Goal: Find contact information: Find contact information

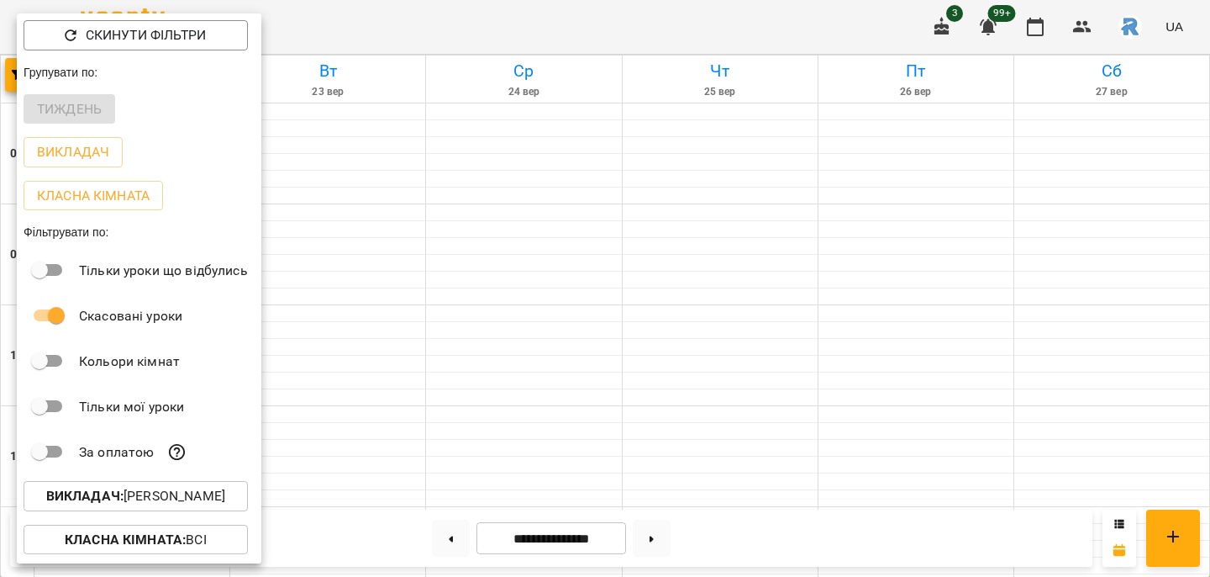
scroll to position [778, 0]
click at [133, 498] on p "Викладач : [PERSON_NAME]" at bounding box center [135, 496] width 179 height 20
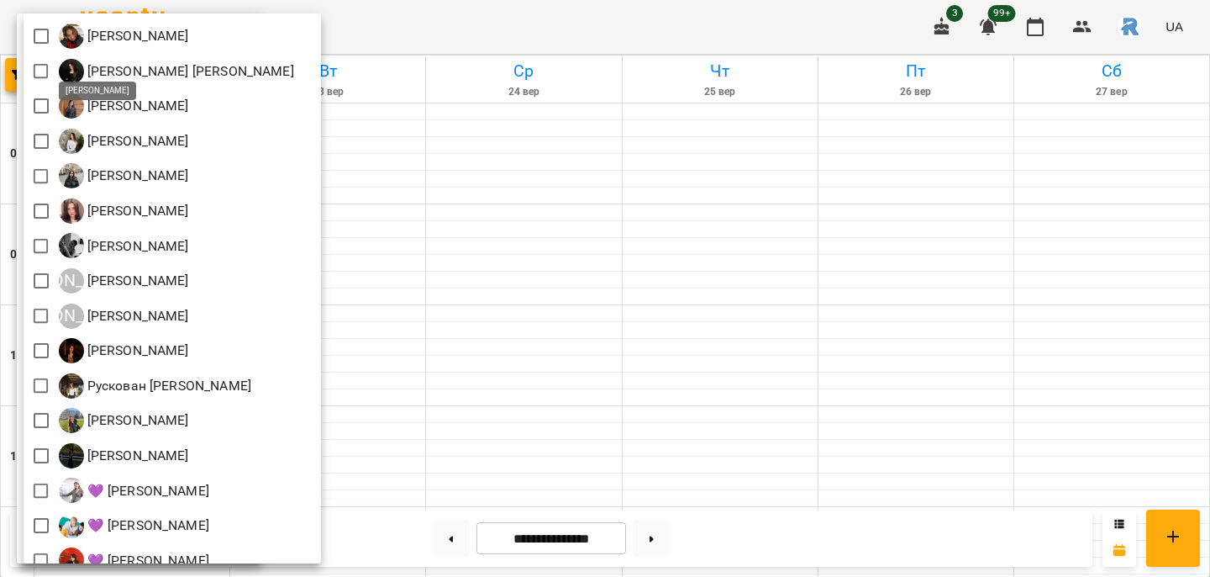
scroll to position [371, 0]
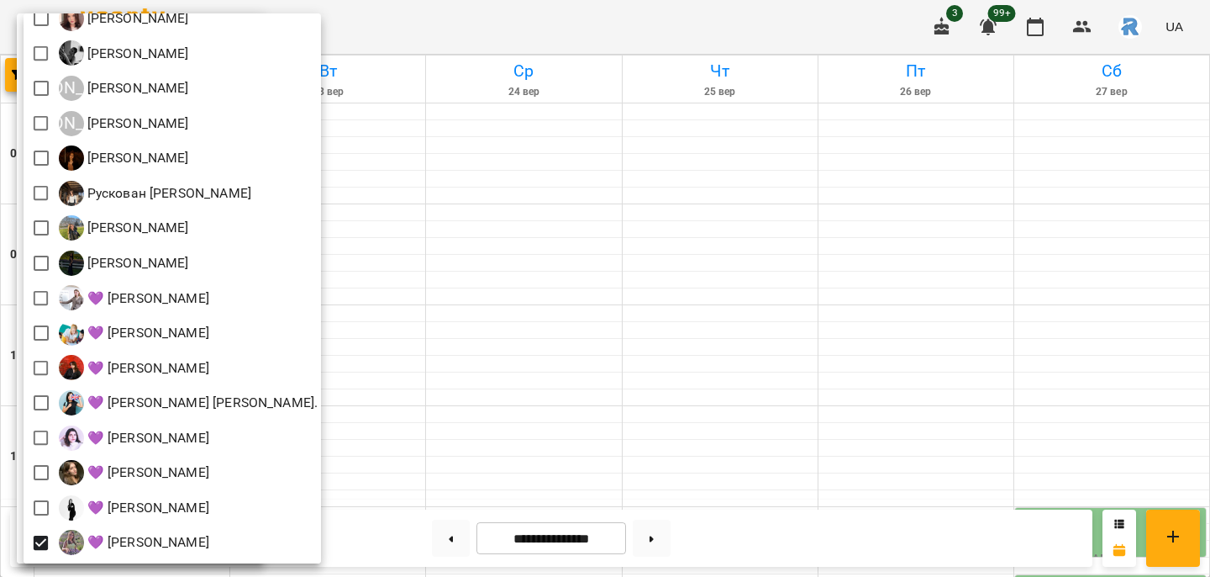
click at [546, 444] on div at bounding box center [605, 288] width 1210 height 577
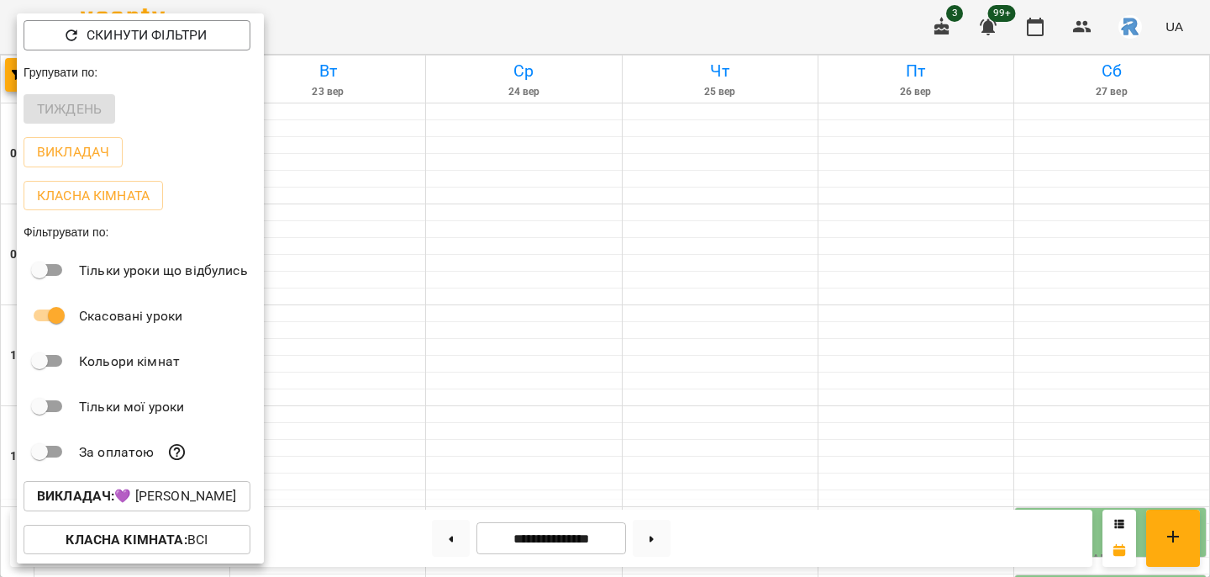
click at [545, 444] on div at bounding box center [605, 288] width 1210 height 577
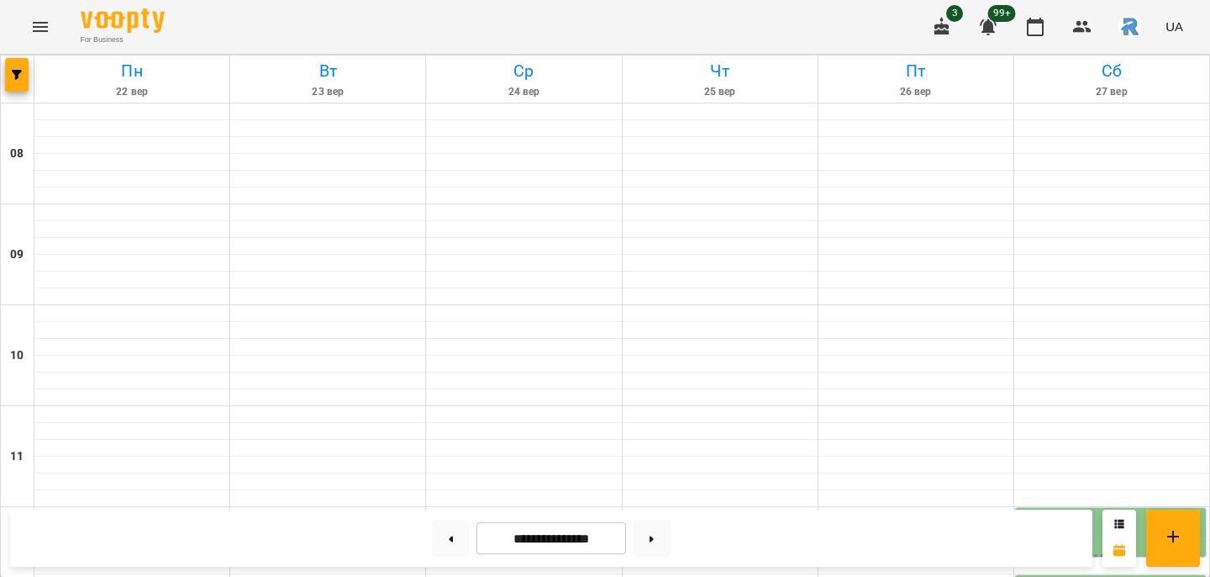
scroll to position [698, 0]
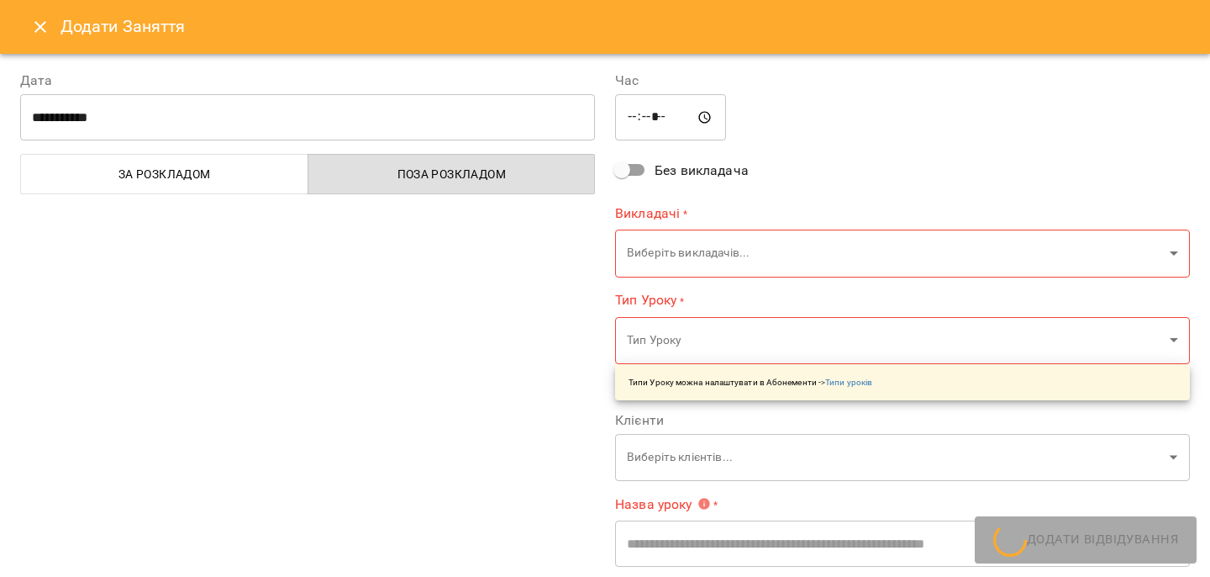
type input "**********"
click at [39, 29] on icon "Close" at bounding box center [40, 27] width 12 height 12
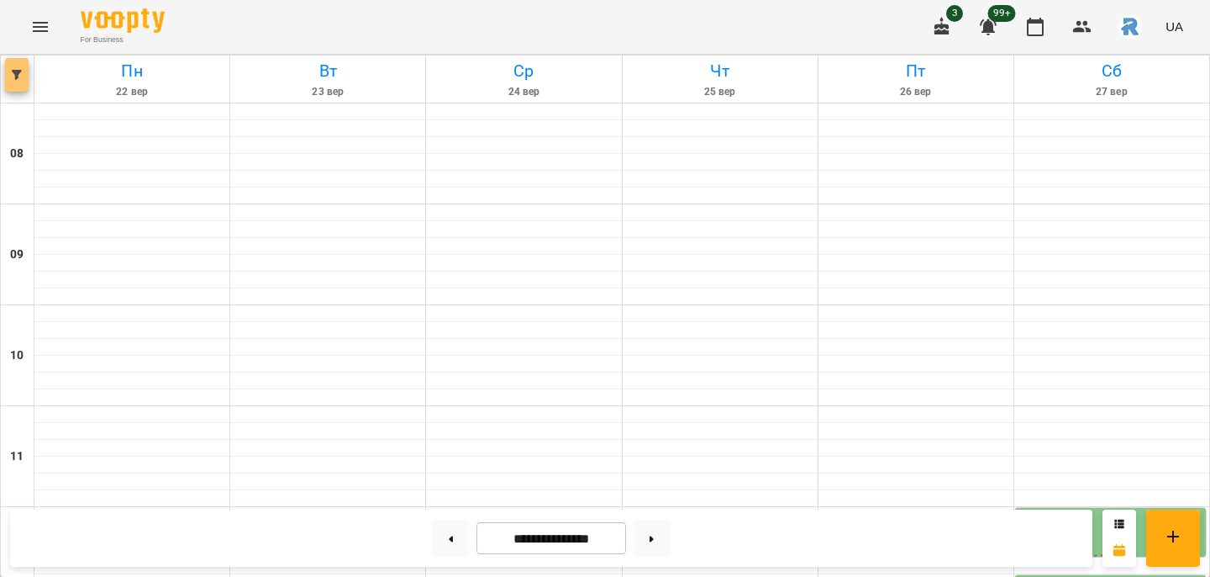
click at [21, 74] on icon "button" at bounding box center [17, 75] width 10 height 10
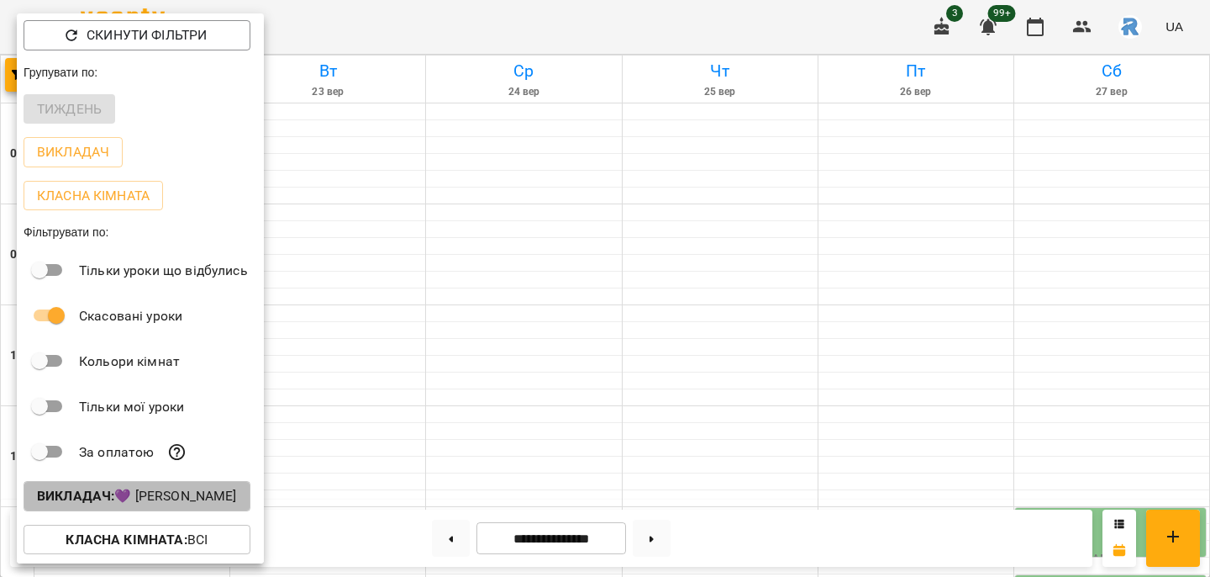
click at [202, 490] on p "Викладач : 💜 [PERSON_NAME]" at bounding box center [137, 496] width 200 height 20
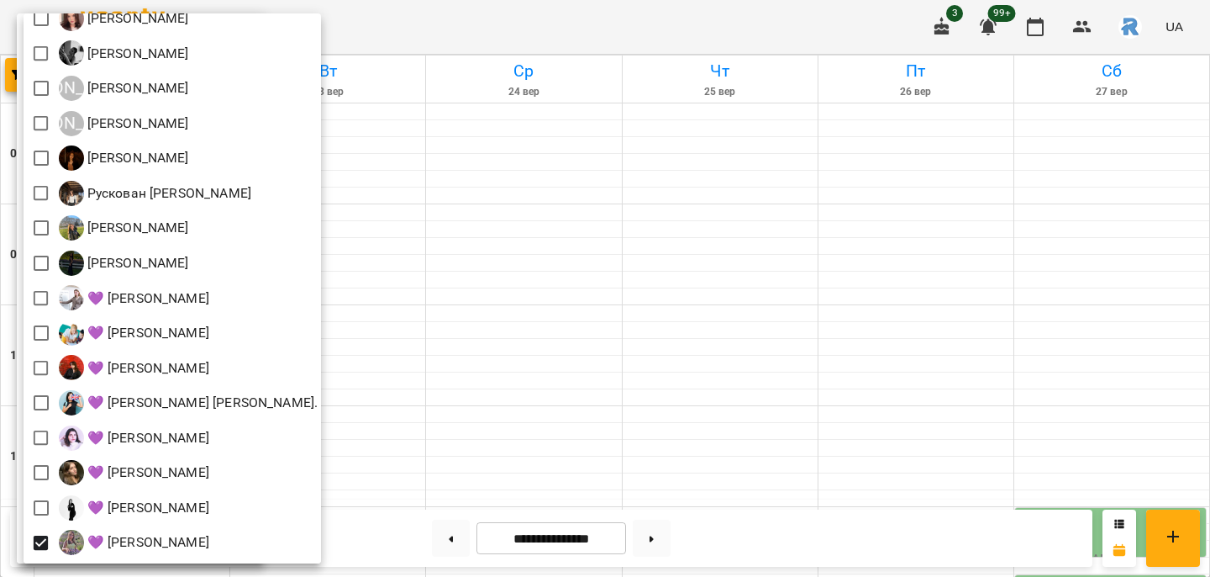
scroll to position [371, 0]
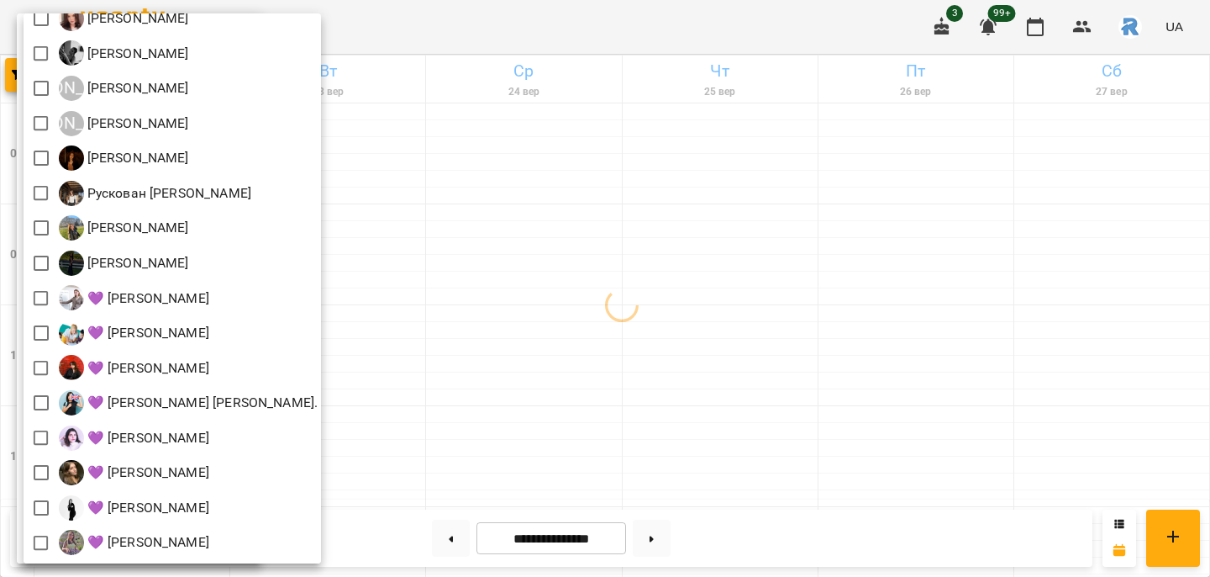
click at [430, 226] on div at bounding box center [605, 288] width 1210 height 577
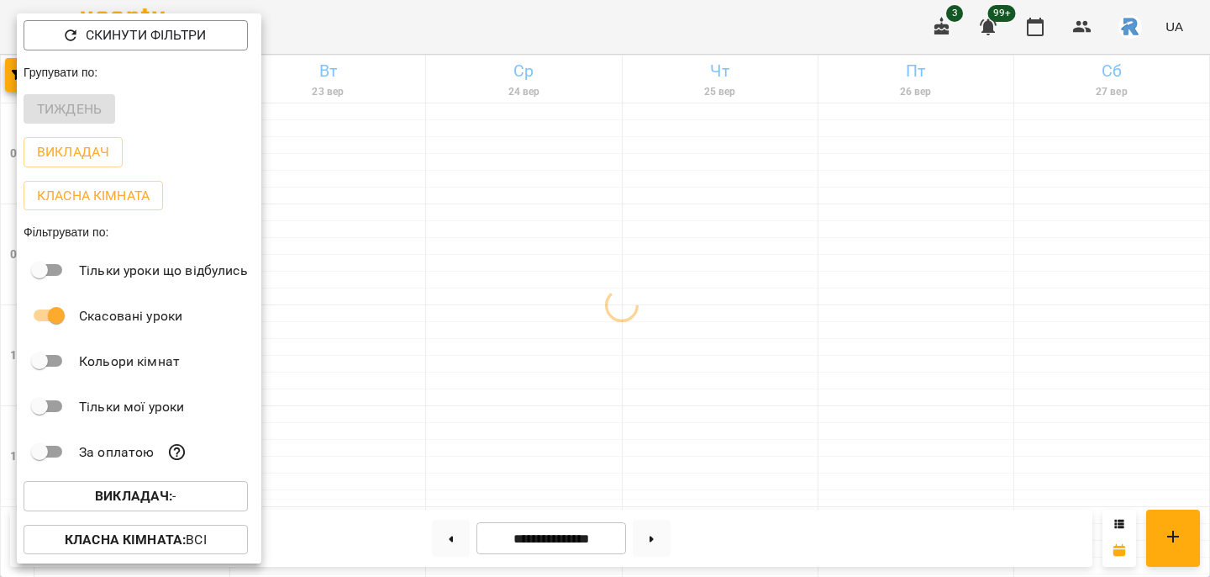
click at [430, 226] on div "Всі [PERSON_NAME] [PERSON_NAME]) [PERSON_NAME] [PERSON_NAME] [PERSON_NAME] [PER…" at bounding box center [605, 288] width 1210 height 577
click at [406, 126] on div at bounding box center [605, 288] width 1210 height 577
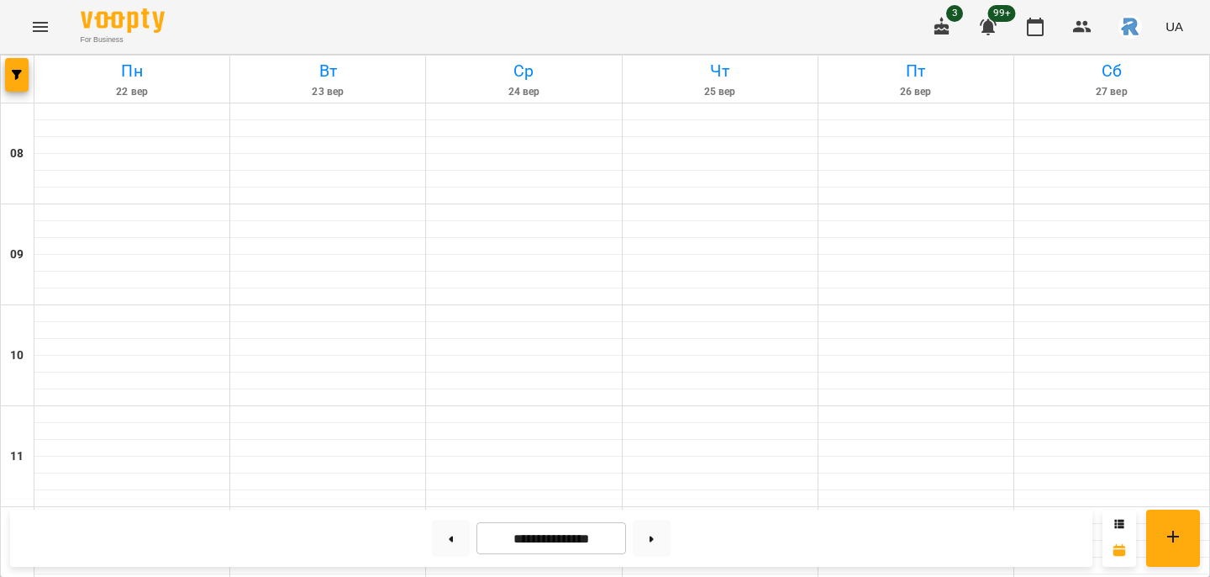
click at [47, 17] on icon "Menu" at bounding box center [40, 27] width 20 height 20
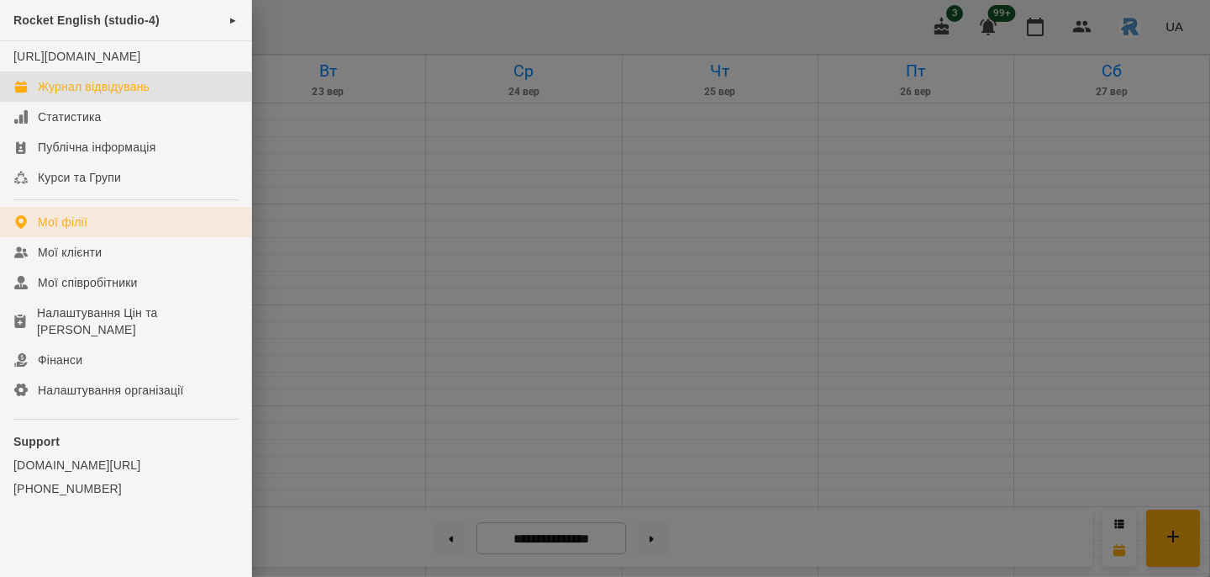
click at [92, 230] on link "Мої філії" at bounding box center [125, 222] width 251 height 30
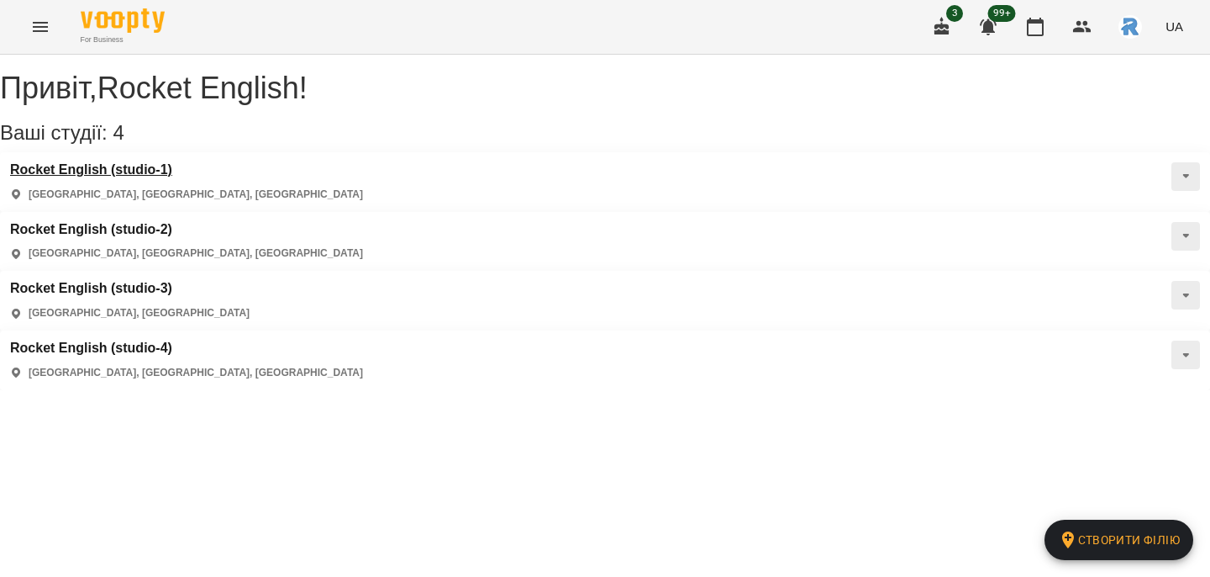
click at [128, 177] on h3 "Rocket English (studio-1)" at bounding box center [186, 169] width 353 height 15
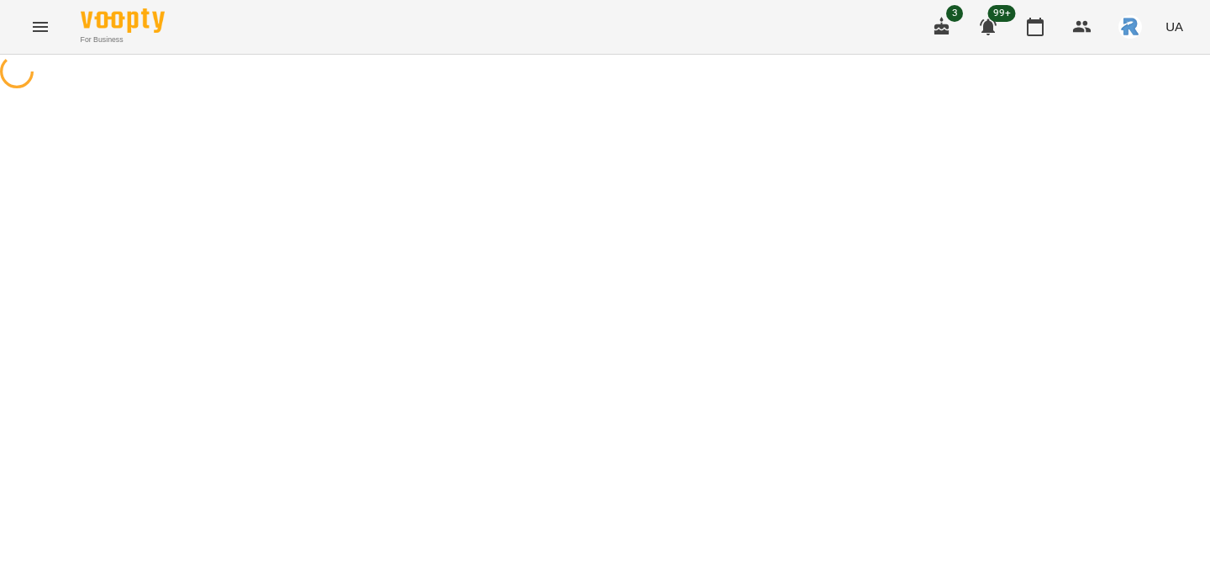
click at [128, 92] on div at bounding box center [605, 74] width 1210 height 38
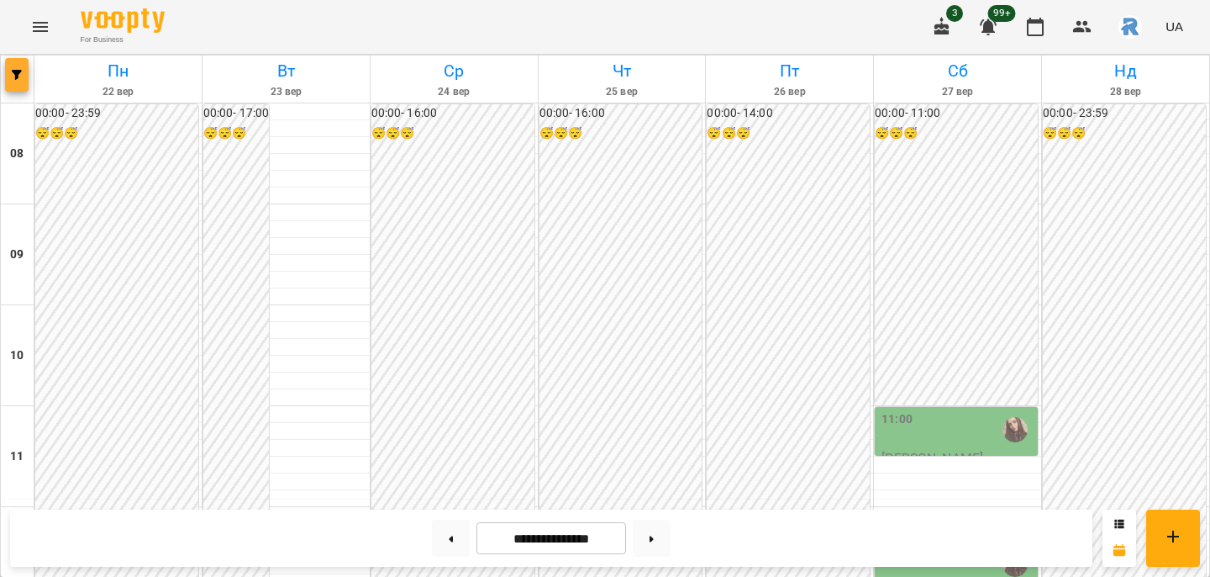
click at [19, 76] on icon "button" at bounding box center [17, 75] width 10 height 10
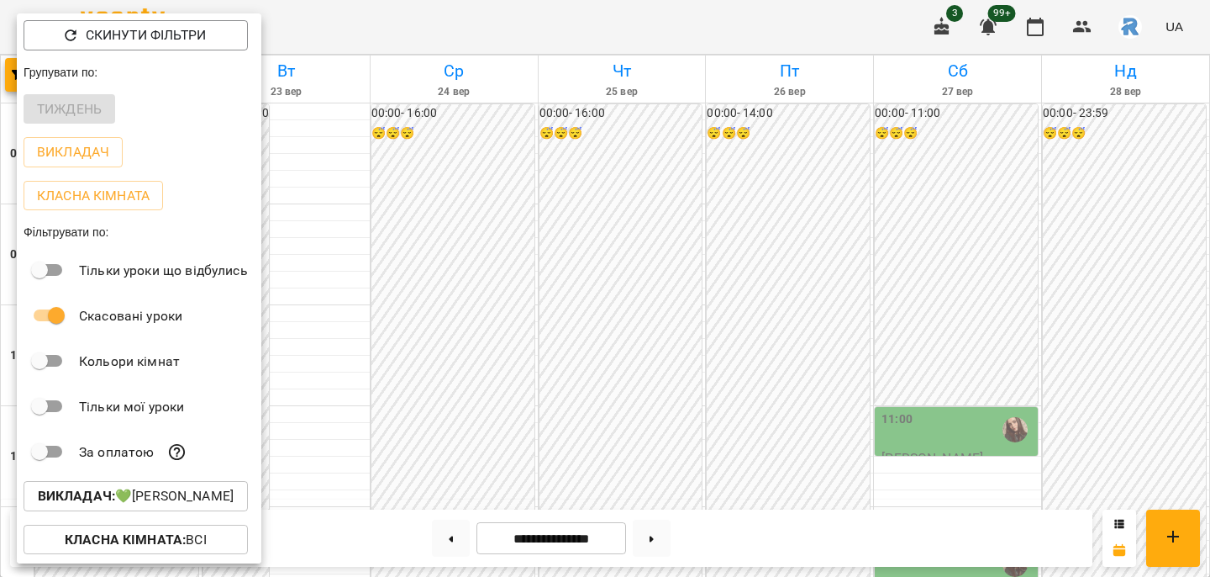
click at [211, 504] on p "Викладач : 💚[PERSON_NAME]" at bounding box center [136, 496] width 196 height 20
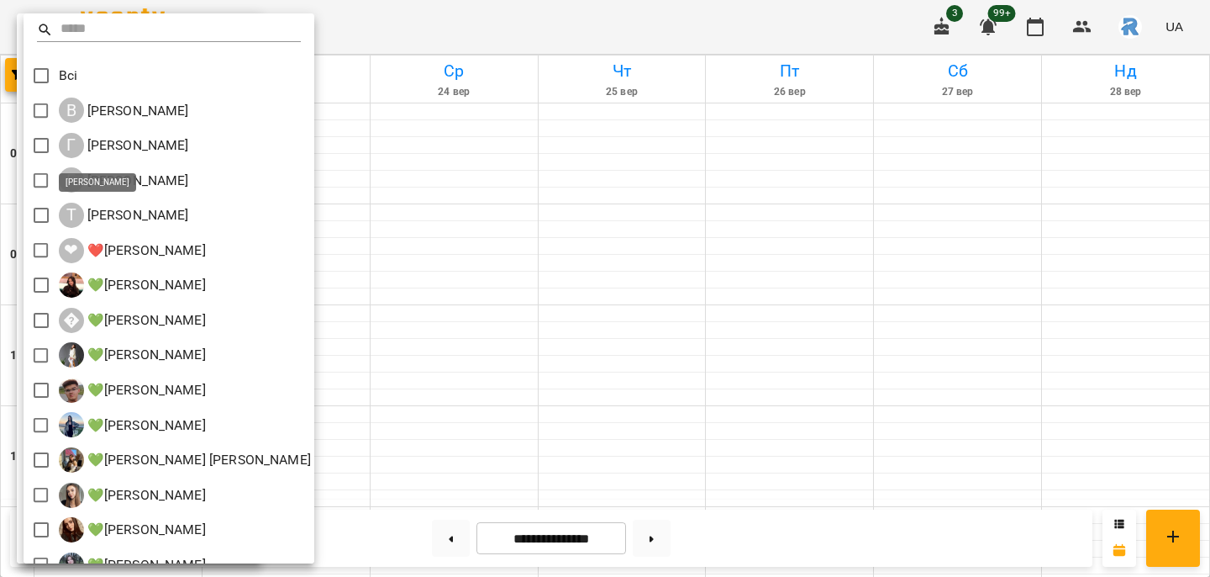
click at [104, 217] on p "[PERSON_NAME]" at bounding box center [136, 215] width 105 height 20
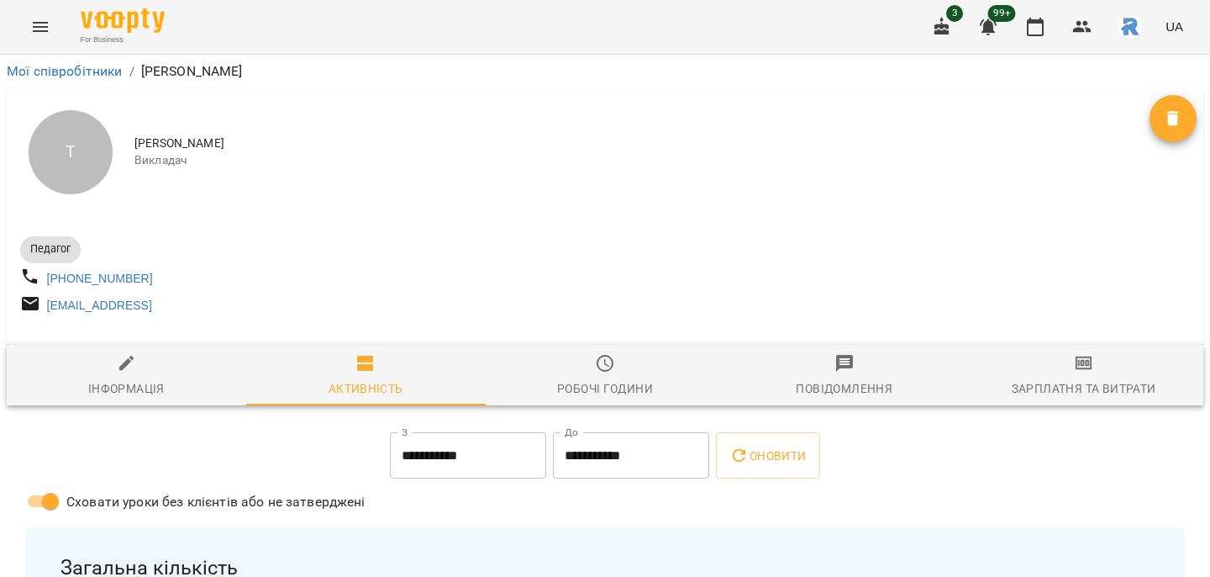
drag, startPoint x: 134, startPoint y: 140, endPoint x: 340, endPoint y: 138, distance: 206.8
click at [344, 142] on div "Т [PERSON_NAME]" at bounding box center [605, 152] width 1197 height 128
copy span "[PERSON_NAME]"
drag, startPoint x: 151, startPoint y: 280, endPoint x: 45, endPoint y: 285, distance: 106.0
click at [45, 285] on div "[PHONE_NUMBER]" at bounding box center [311, 278] width 588 height 31
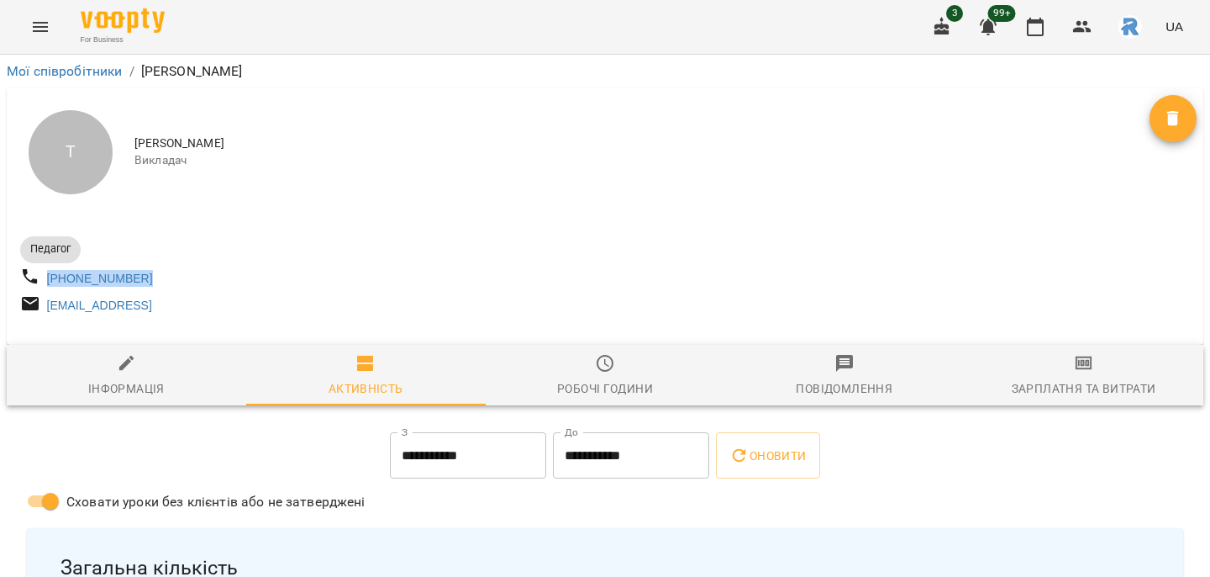
copy link "[PHONE_NUMBER]"
click at [238, 310] on div "[EMAIL_ADDRESS]" at bounding box center [311, 305] width 588 height 31
drag, startPoint x: 238, startPoint y: 311, endPoint x: 42, endPoint y: 313, distance: 195.8
click at [41, 314] on div "[EMAIL_ADDRESS]" at bounding box center [311, 305] width 588 height 31
copy link "[EMAIL_ADDRESS]"
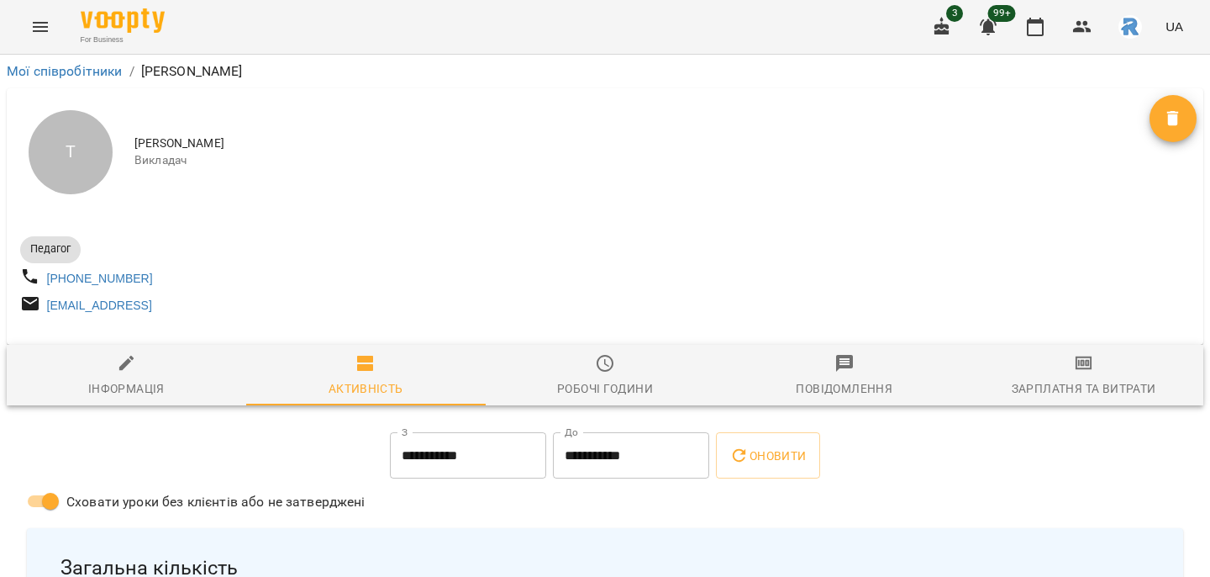
click at [133, 389] on div "Інформація" at bounding box center [126, 388] width 76 height 20
select select "**"
